Goal: Communication & Community: Answer question/provide support

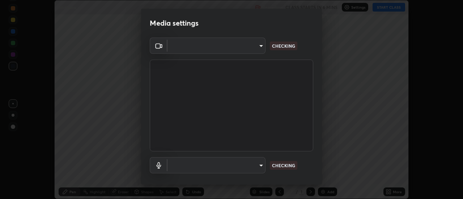
scroll to position [199, 463]
click at [260, 165] on body "Erase all Statistics Recording CLASS STARTS IN 6 MINS Settings START CLASS Sett…" at bounding box center [231, 99] width 463 height 199
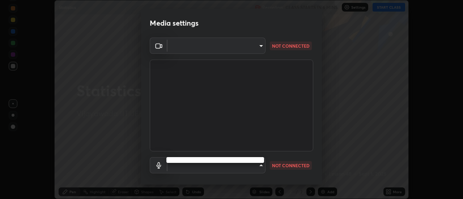
type input "a883e25cd245bfe675af14159889ff63e0a5caf6c02b2935dafa624613e4c407"
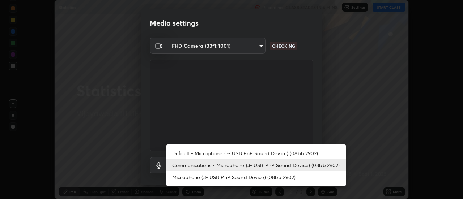
click at [261, 152] on li "Default - Microphone (3- USB PnP Sound Device) (08bb:2902)" at bounding box center [255, 153] width 179 height 12
type input "default"
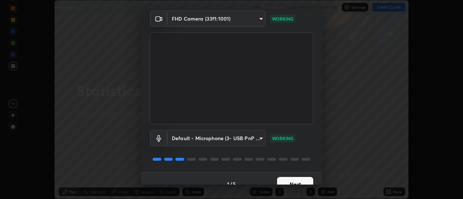
scroll to position [38, 0]
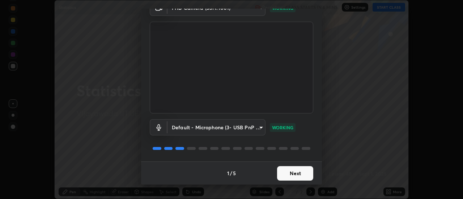
click at [299, 173] on button "Next" at bounding box center [295, 173] width 36 height 14
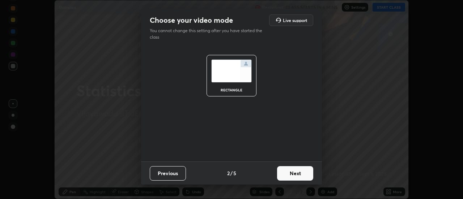
click at [305, 174] on button "Next" at bounding box center [295, 173] width 36 height 14
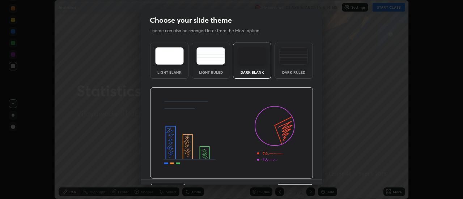
scroll to position [18, 0]
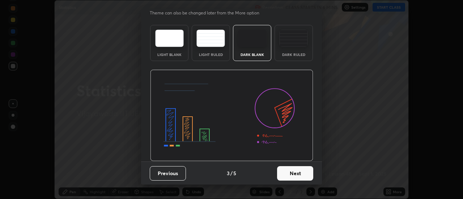
click at [297, 173] on button "Next" at bounding box center [295, 173] width 36 height 14
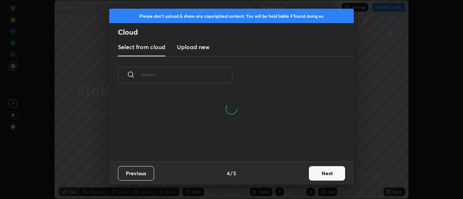
click at [325, 174] on button "Next" at bounding box center [327, 173] width 36 height 14
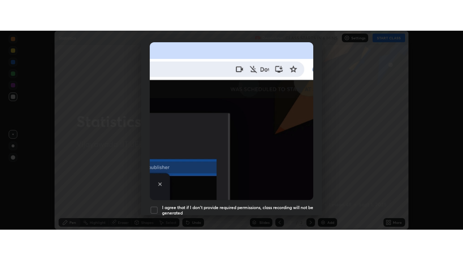
scroll to position [185, 0]
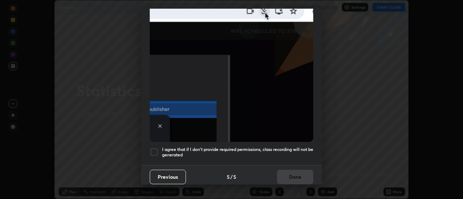
click at [154, 148] on div at bounding box center [154, 152] width 9 height 9
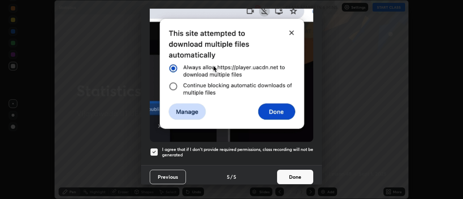
click at [292, 174] on button "Done" at bounding box center [295, 177] width 36 height 14
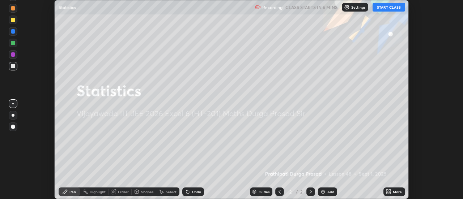
click at [389, 9] on button "START CLASS" at bounding box center [388, 7] width 33 height 9
click at [329, 191] on div "Add" at bounding box center [330, 192] width 7 height 4
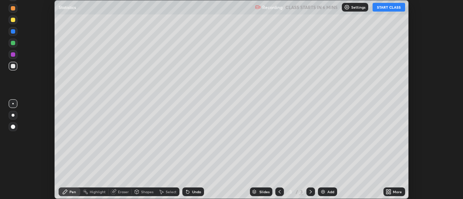
click at [389, 191] on icon at bounding box center [390, 191] width 2 height 2
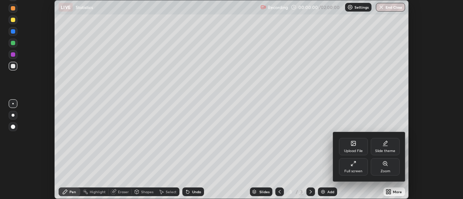
click at [354, 170] on div "Full screen" at bounding box center [353, 172] width 18 height 4
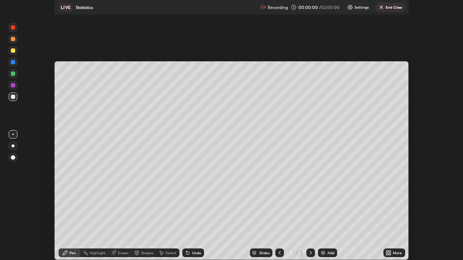
scroll to position [260, 463]
click at [354, 199] on div "Upload File Slide theme Full screen Zoom" at bounding box center [378, 229] width 54 height 28
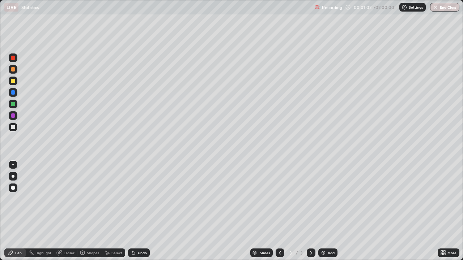
click at [14, 81] on div at bounding box center [13, 81] width 4 height 4
click at [326, 199] on div "Add" at bounding box center [327, 253] width 19 height 9
click at [70, 199] on div "Eraser" at bounding box center [69, 253] width 11 height 4
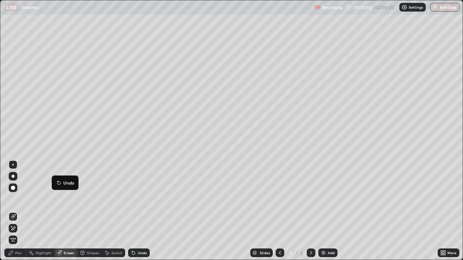
click at [66, 199] on div "Eraser" at bounding box center [69, 253] width 11 height 4
click at [65, 199] on div "Eraser" at bounding box center [69, 253] width 11 height 4
click at [20, 199] on div "Pen" at bounding box center [15, 253] width 22 height 9
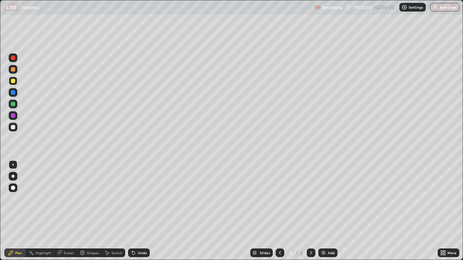
click at [279, 199] on icon at bounding box center [280, 253] width 6 height 6
click at [310, 199] on icon at bounding box center [311, 253] width 6 height 6
click at [329, 199] on div "Add" at bounding box center [330, 253] width 7 height 4
click at [67, 199] on div "Eraser" at bounding box center [69, 253] width 11 height 4
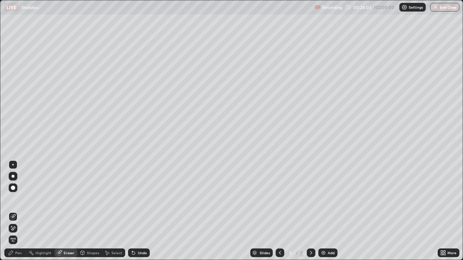
click at [21, 199] on div "Pen" at bounding box center [18, 253] width 7 height 4
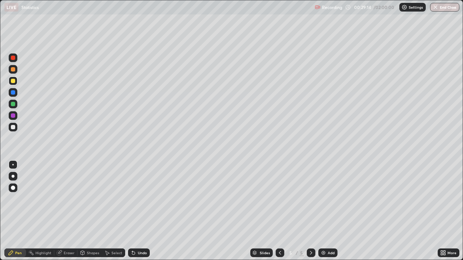
click at [323, 199] on img at bounding box center [323, 253] width 6 height 6
click at [65, 199] on div "Eraser" at bounding box center [69, 253] width 11 height 4
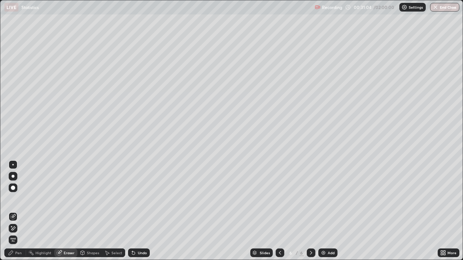
click at [18, 199] on div "Pen" at bounding box center [18, 253] width 7 height 4
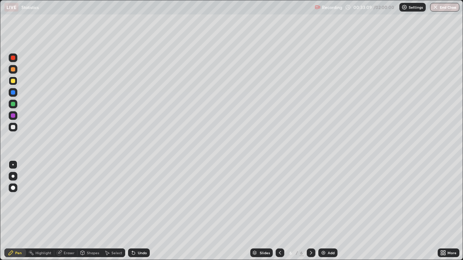
click at [68, 199] on div "Eraser" at bounding box center [69, 253] width 11 height 4
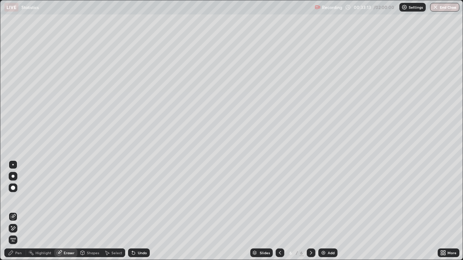
click at [18, 199] on div "Pen" at bounding box center [18, 253] width 7 height 4
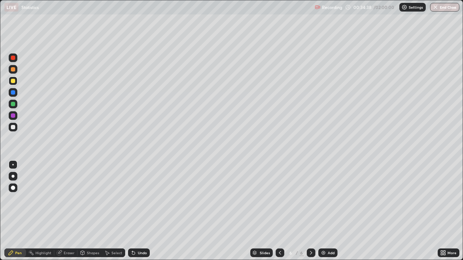
click at [13, 116] on div at bounding box center [13, 115] width 4 height 4
click at [14, 83] on div at bounding box center [13, 81] width 4 height 4
click at [16, 125] on div at bounding box center [13, 127] width 9 height 9
click at [68, 199] on div "Eraser" at bounding box center [69, 253] width 11 height 4
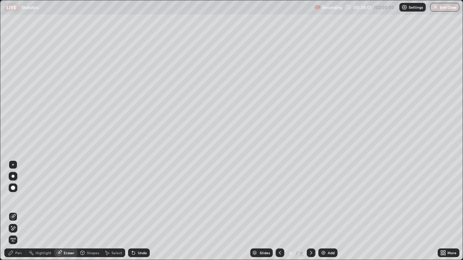
click at [18, 199] on div "Pen" at bounding box center [18, 253] width 7 height 4
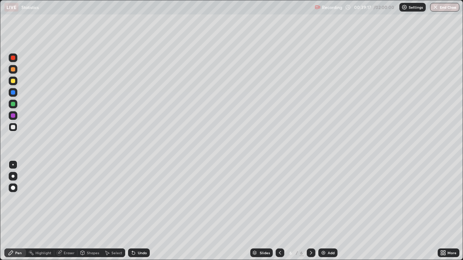
click at [15, 116] on div at bounding box center [13, 115] width 4 height 4
click at [326, 199] on div "Add" at bounding box center [327, 253] width 19 height 9
click at [14, 78] on div at bounding box center [13, 81] width 9 height 9
click at [67, 199] on div "Eraser" at bounding box center [69, 253] width 11 height 4
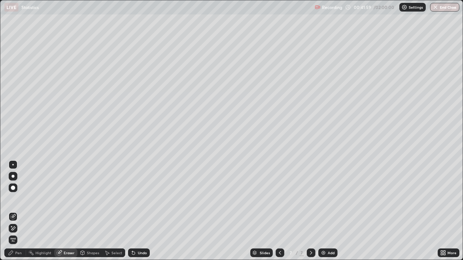
click at [18, 199] on div "Pen" at bounding box center [18, 253] width 7 height 4
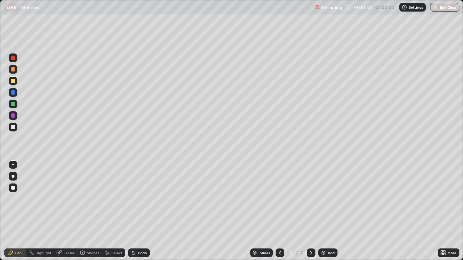
click at [329, 199] on div "Add" at bounding box center [330, 253] width 7 height 4
click at [13, 104] on div at bounding box center [13, 104] width 4 height 4
click at [328, 199] on div "Add" at bounding box center [330, 253] width 7 height 4
click at [16, 81] on div at bounding box center [13, 81] width 9 height 9
click at [280, 199] on icon at bounding box center [280, 253] width 6 height 6
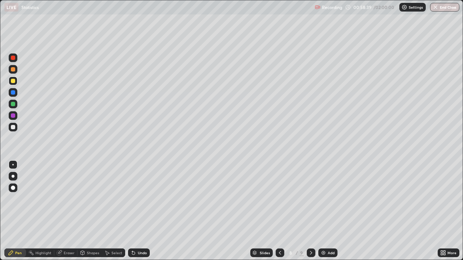
click at [310, 199] on icon at bounding box center [311, 253] width 6 height 6
click at [13, 105] on div at bounding box center [13, 104] width 4 height 4
click at [12, 81] on div at bounding box center [13, 81] width 4 height 4
click at [329, 199] on div "Add" at bounding box center [330, 253] width 7 height 4
click at [14, 104] on div at bounding box center [13, 104] width 4 height 4
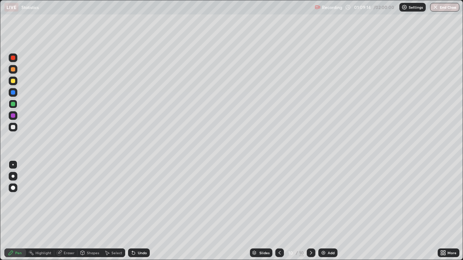
click at [14, 82] on div at bounding box center [13, 81] width 4 height 4
click at [69, 199] on div "Eraser" at bounding box center [69, 253] width 11 height 4
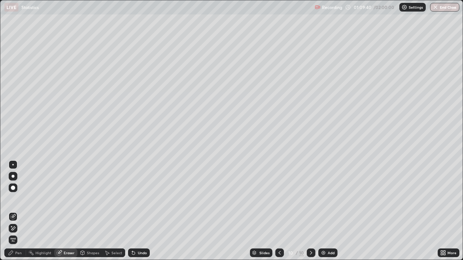
click at [19, 199] on div "Pen" at bounding box center [18, 253] width 7 height 4
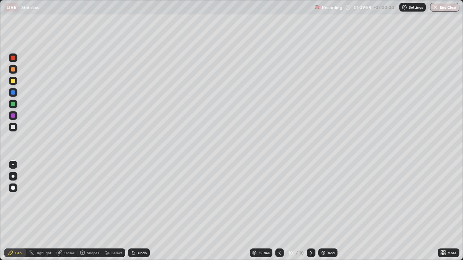
click at [67, 199] on div "Eraser" at bounding box center [69, 253] width 11 height 4
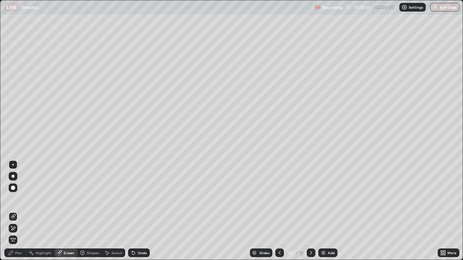
click at [20, 199] on div "Pen" at bounding box center [18, 253] width 7 height 4
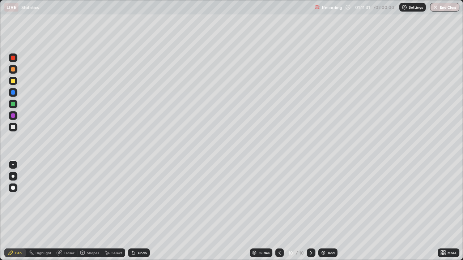
click at [13, 104] on div at bounding box center [13, 104] width 4 height 4
click at [329, 199] on div "Add" at bounding box center [330, 253] width 7 height 4
click at [14, 82] on div at bounding box center [13, 81] width 4 height 4
click at [326, 199] on div "Add" at bounding box center [327, 253] width 19 height 9
